Goal: Task Accomplishment & Management: Use online tool/utility

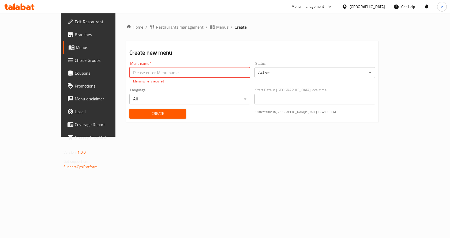
click at [75, 19] on span "Edit Restaurant" at bounding box center [103, 21] width 57 height 6
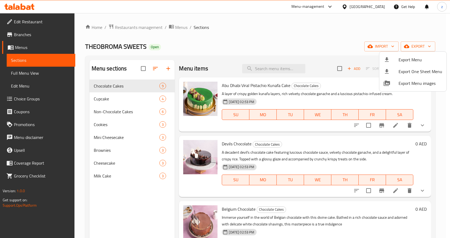
click at [358, 5] on div at bounding box center [225, 119] width 450 height 238
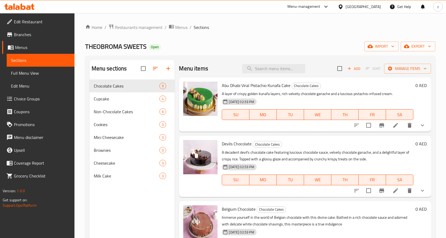
click at [343, 8] on icon at bounding box center [341, 7] width 6 height 6
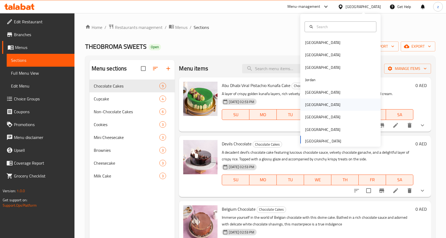
scroll to position [3, 0]
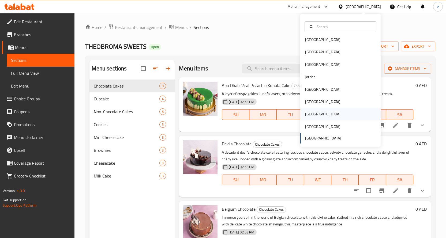
click at [316, 114] on div "[GEOGRAPHIC_DATA]" at bounding box center [340, 114] width 80 height 12
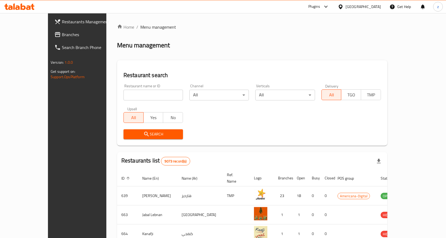
click at [320, 7] on div "Plugins" at bounding box center [314, 6] width 12 height 6
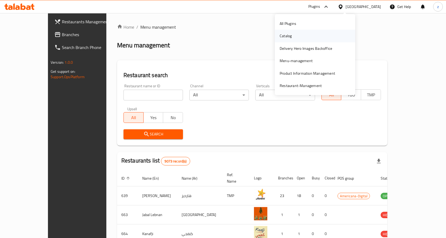
click at [303, 37] on div "Catalog" at bounding box center [315, 36] width 80 height 12
